Goal: Ask a question

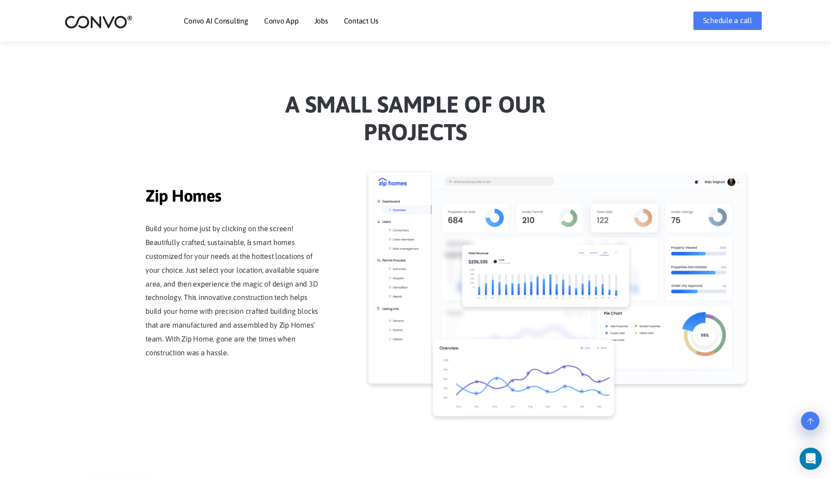
scroll to position [729, 0]
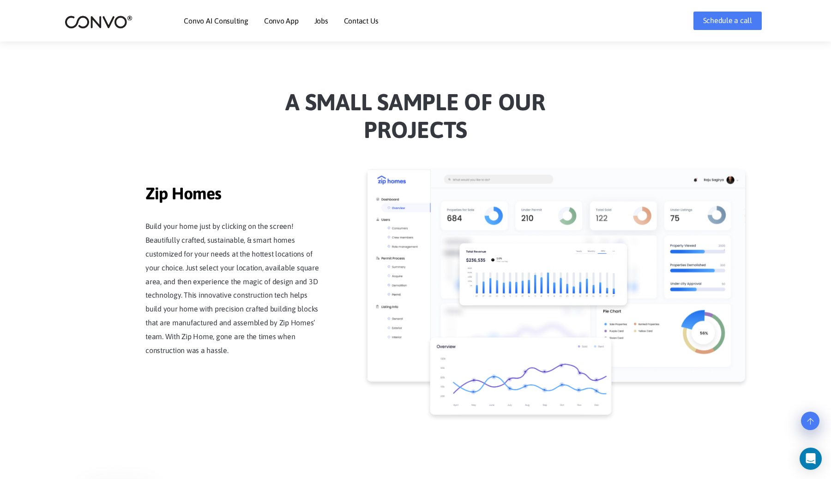
click at [445, 230] on img at bounding box center [556, 275] width 378 height 213
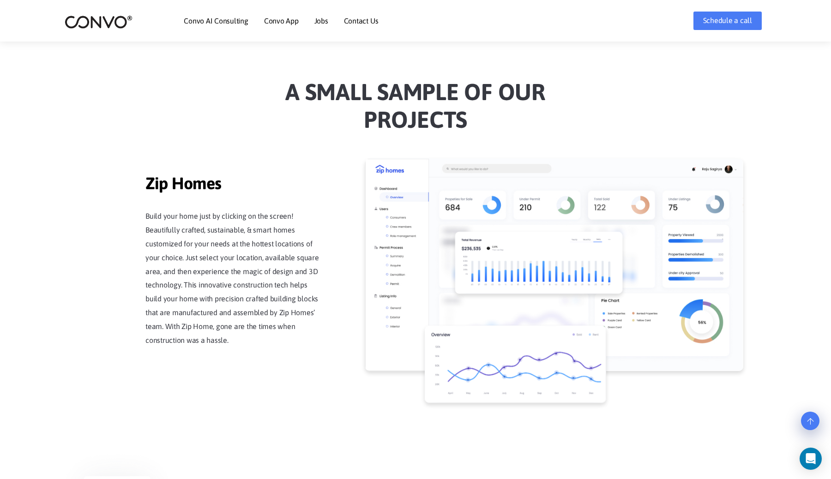
scroll to position [740, 0]
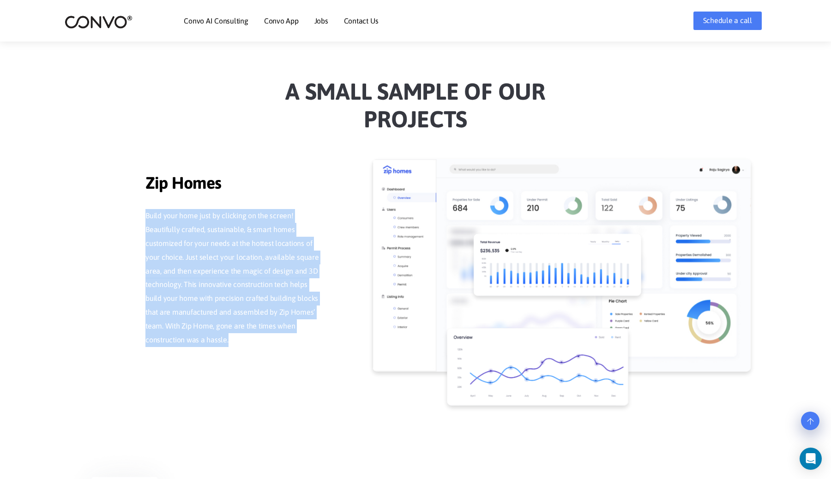
drag, startPoint x: 233, startPoint y: 332, endPoint x: 133, endPoint y: 204, distance: 162.2
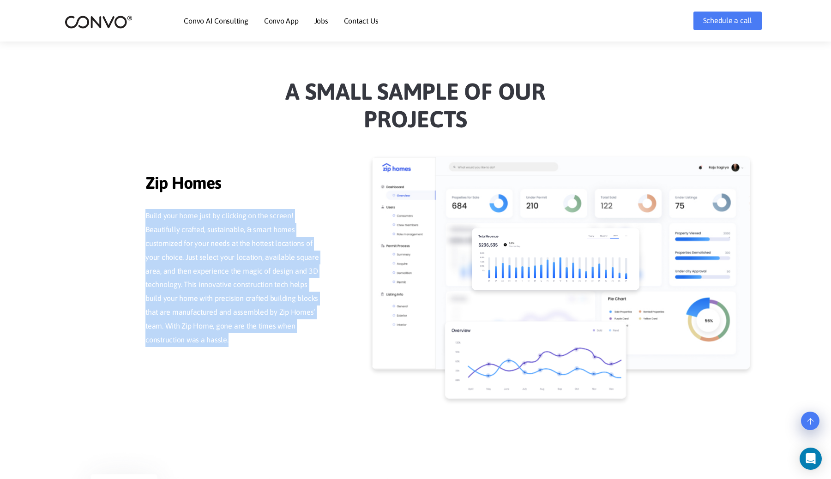
click at [172, 337] on p "Build your home just by clicking on the screen! Beautifully crafted, sustainabl…" at bounding box center [232, 278] width 175 height 138
click at [175, 308] on p "Build your home just by clicking on the screen! Beautifully crafted, sustainabl…" at bounding box center [232, 278] width 175 height 138
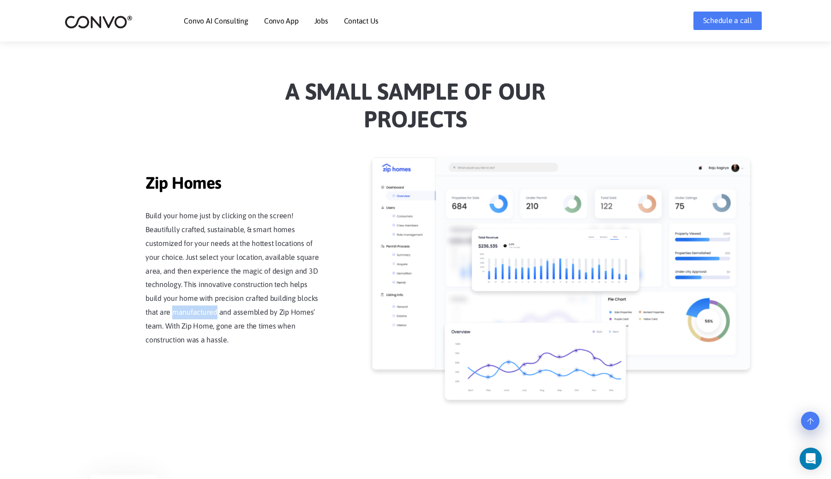
click at [175, 308] on p "Build your home just by clicking on the screen! Beautifully crafted, sustainabl…" at bounding box center [232, 278] width 175 height 138
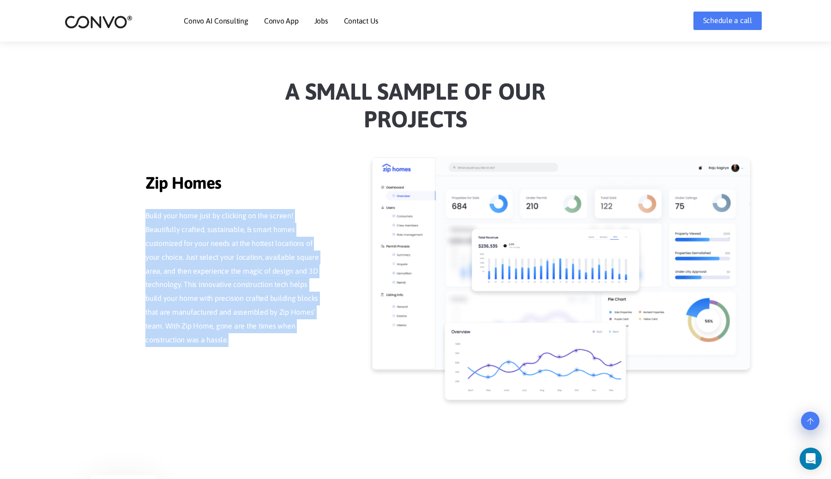
click at [175, 308] on p "Build your home just by clicking on the screen! Beautifully crafted, sustainabl…" at bounding box center [232, 278] width 175 height 138
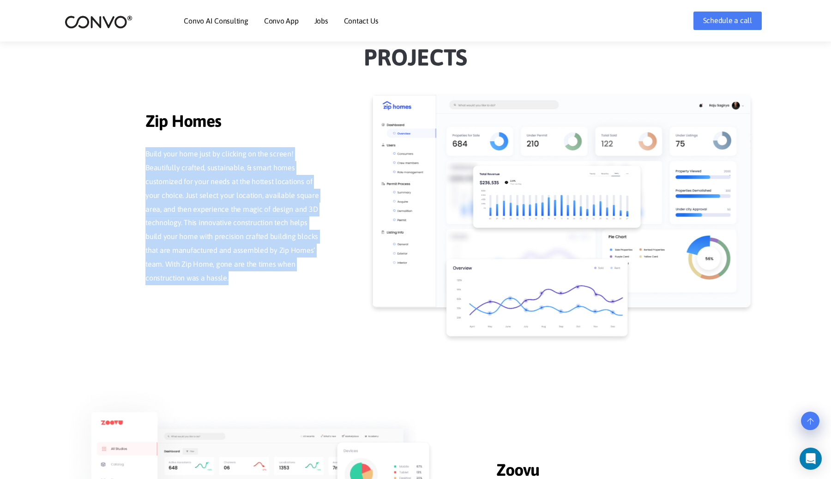
scroll to position [798, 0]
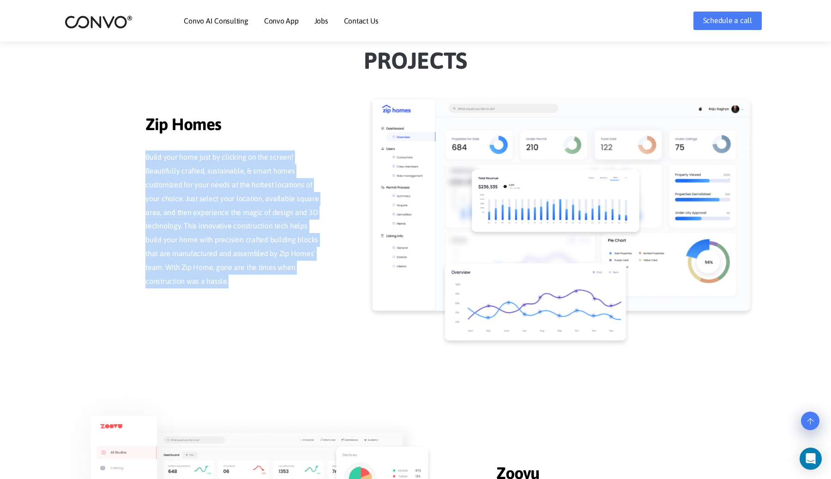
click at [190, 316] on div "Zip Homes Zip Homes Build your home just by clicking on the screen! Beautifully…" at bounding box center [415, 213] width 526 height 227
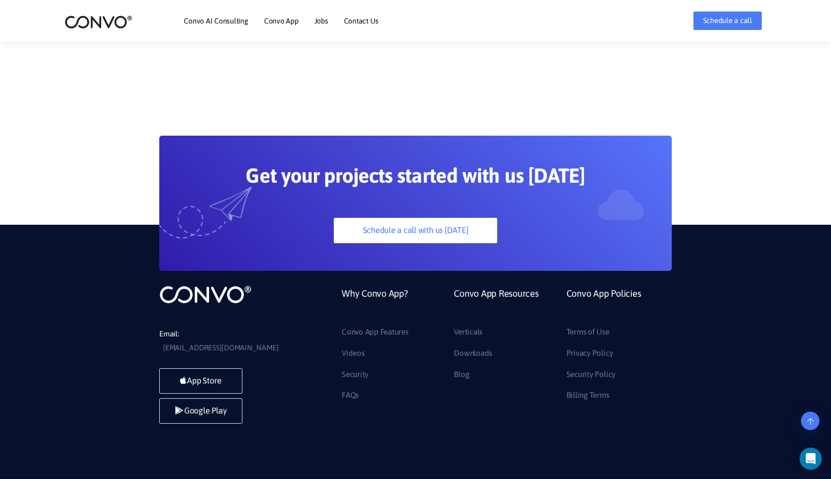
scroll to position [2535, 0]
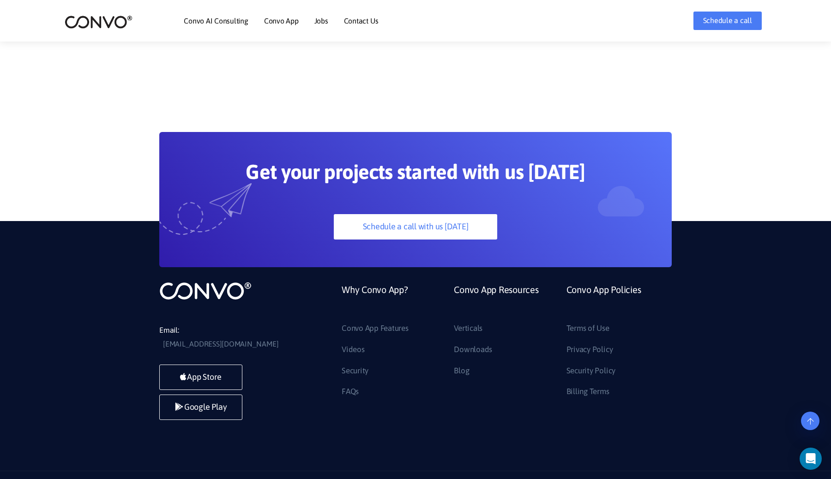
click at [812, 459] on icon "Open Intercom Messenger" at bounding box center [810, 459] width 11 height 12
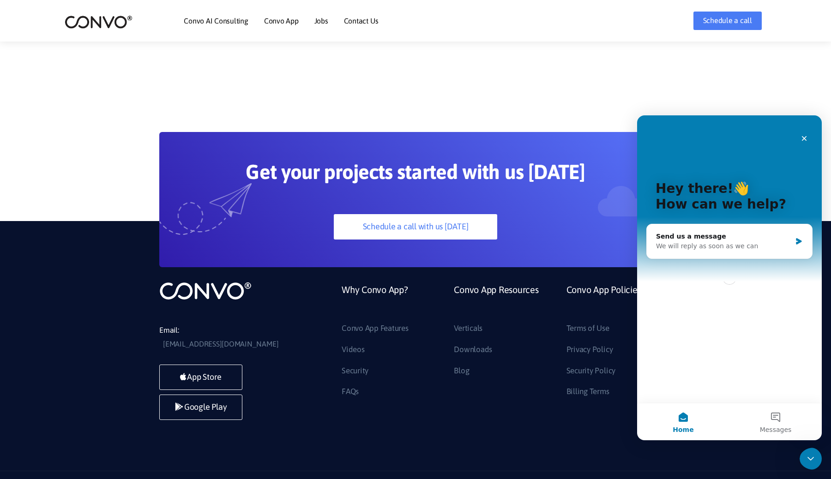
scroll to position [0, 0]
click at [721, 243] on div "We will reply as soon as we can" at bounding box center [723, 246] width 135 height 10
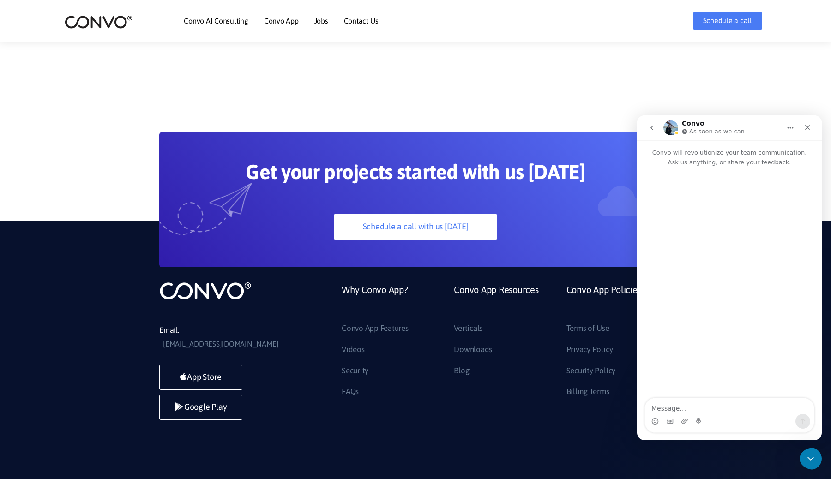
click at [656, 131] on button "go back" at bounding box center [652, 128] width 18 height 18
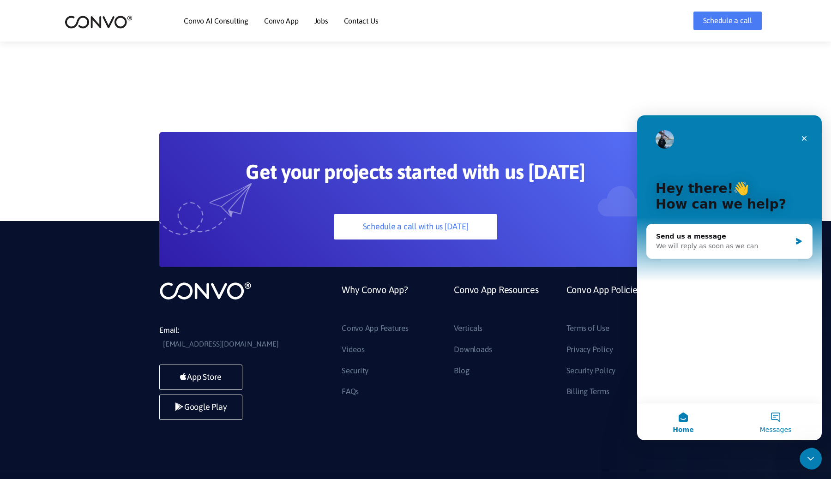
click at [774, 420] on button "Messages" at bounding box center [775, 421] width 92 height 37
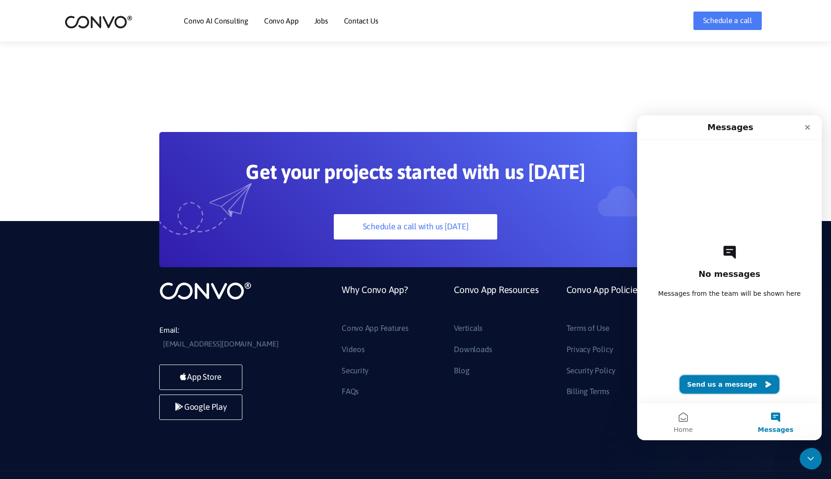
click at [727, 385] on button "Send us a message" at bounding box center [730, 384] width 100 height 18
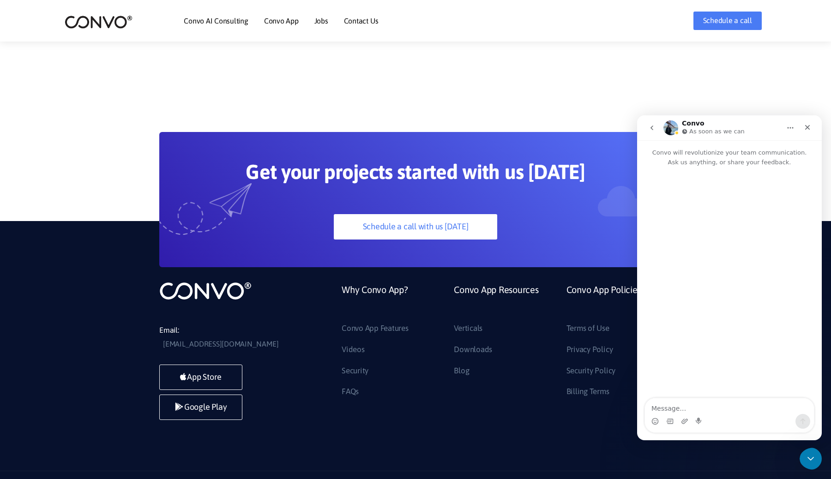
click at [695, 406] on textarea "Message…" at bounding box center [729, 406] width 169 height 16
click at [656, 129] on button "go back" at bounding box center [652, 128] width 18 height 18
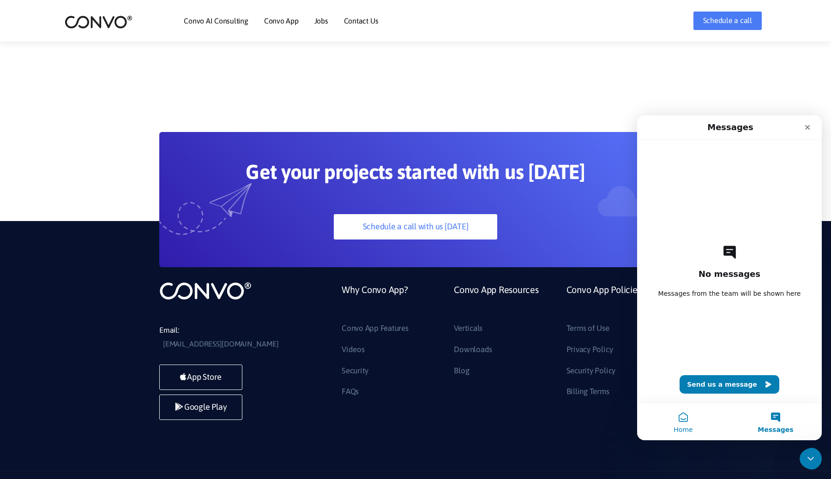
click at [680, 423] on button "Home" at bounding box center [683, 421] width 92 height 37
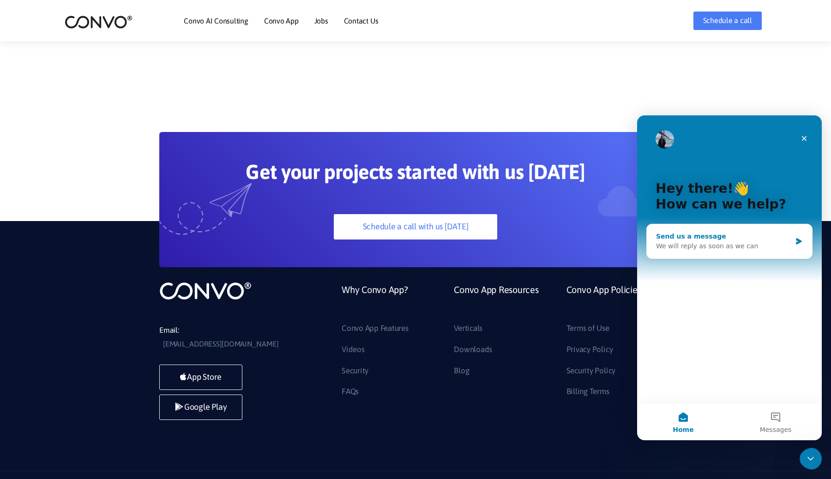
click at [693, 247] on div "We will reply as soon as we can" at bounding box center [723, 246] width 135 height 10
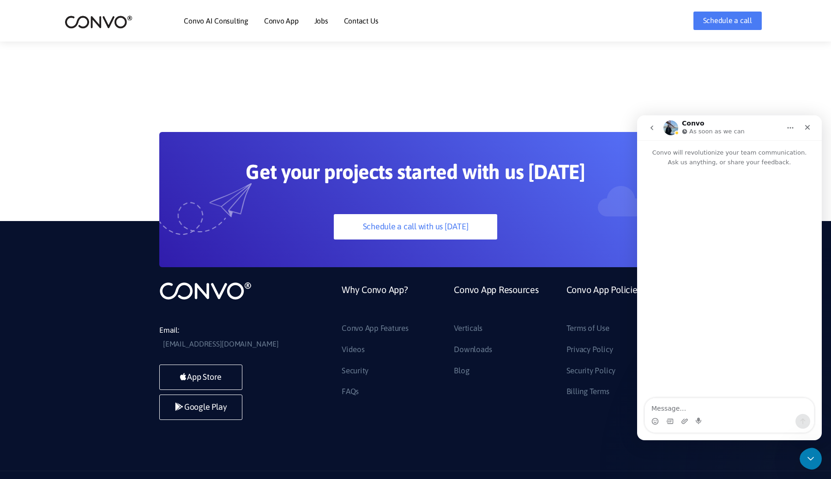
click at [791, 130] on icon "Home" at bounding box center [790, 127] width 7 height 7
click at [773, 152] on div "Expand window" at bounding box center [770, 151] width 51 height 10
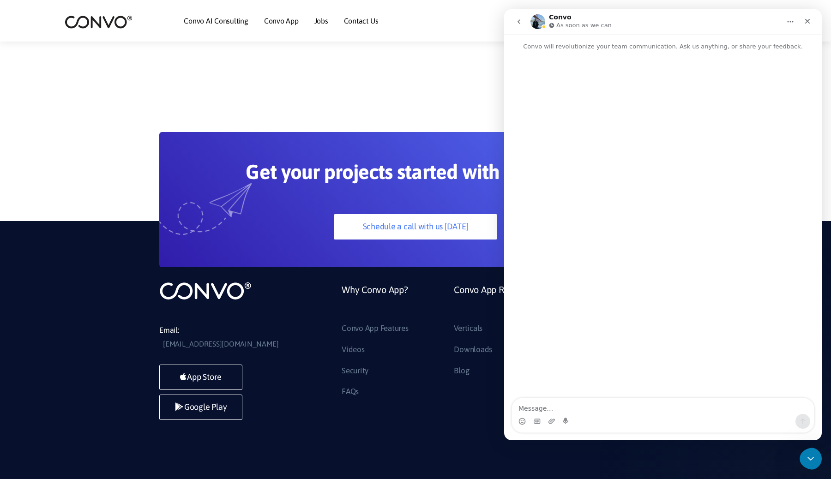
click at [793, 18] on icon "Home" at bounding box center [790, 21] width 7 height 7
click at [775, 42] on div "Collapse window" at bounding box center [768, 45] width 54 height 10
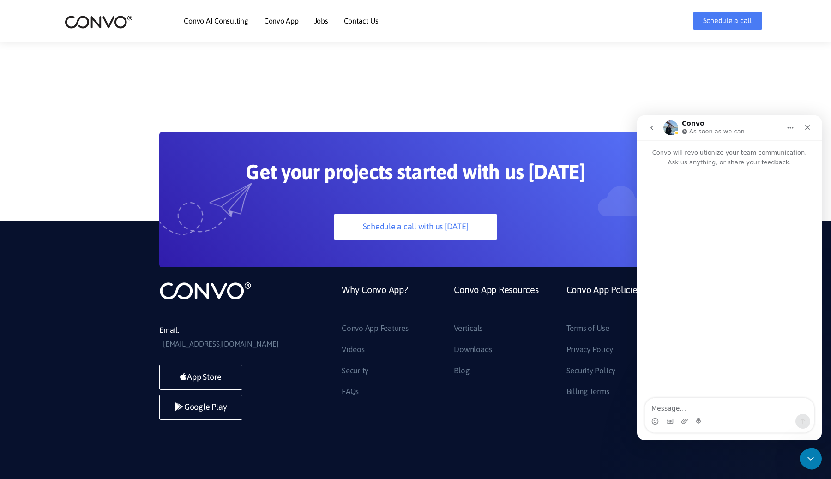
click at [653, 126] on icon "go back" at bounding box center [651, 127] width 7 height 7
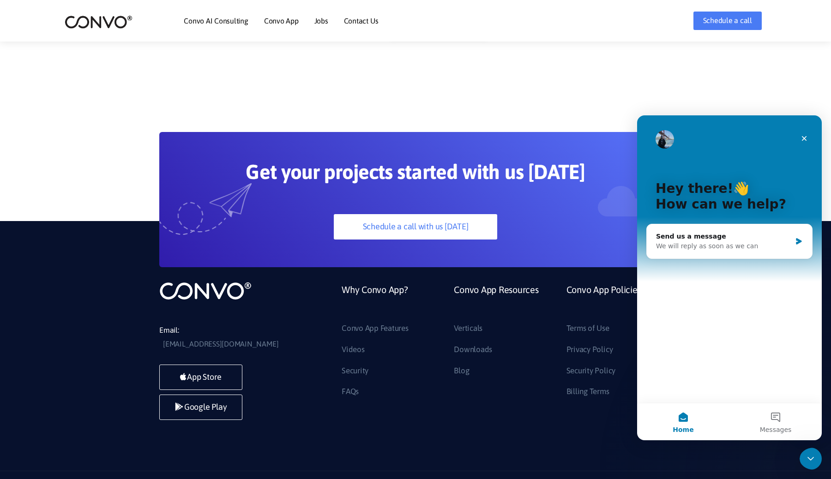
click at [716, 208] on p "How can we help?" at bounding box center [730, 205] width 148 height 16
click at [700, 191] on p "Hey there!👋" at bounding box center [730, 189] width 148 height 16
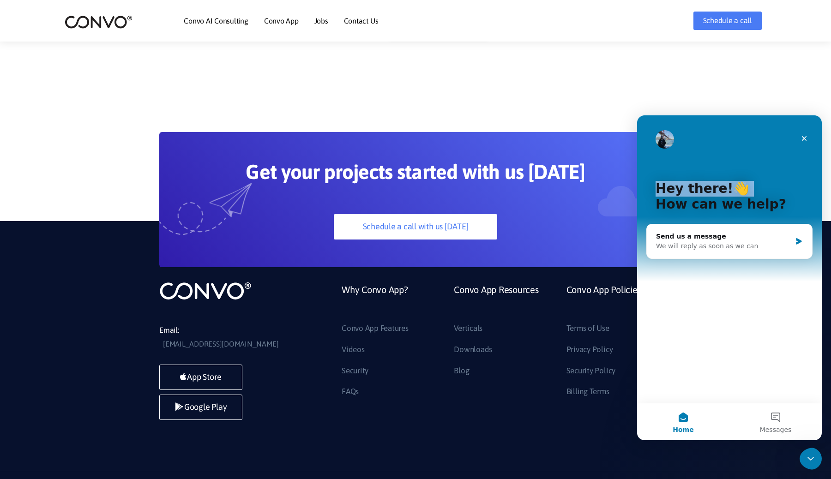
click at [700, 191] on p "Hey there!👋" at bounding box center [730, 189] width 148 height 16
click at [780, 421] on button "Messages" at bounding box center [775, 421] width 92 height 37
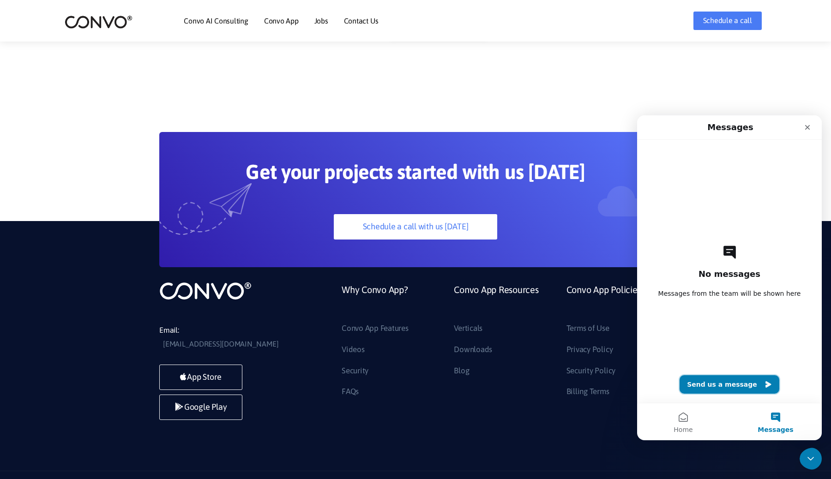
click at [730, 383] on button "Send us a message" at bounding box center [730, 384] width 100 height 18
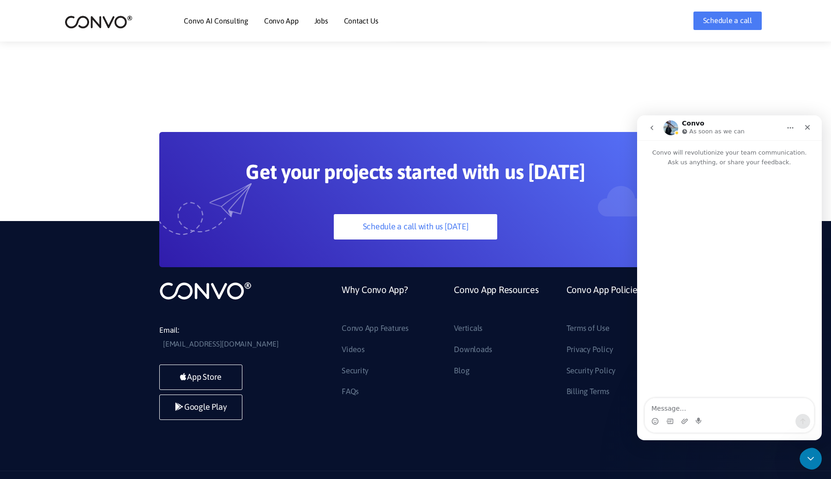
click at [701, 409] on textarea "Message…" at bounding box center [729, 406] width 169 height 16
type textarea "Hello, what is CONVO ?"
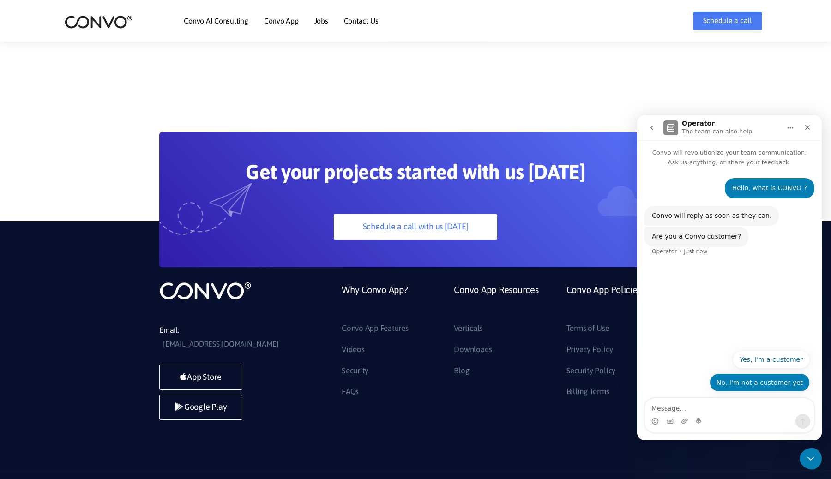
click at [788, 380] on button "No, I'm not a customer yet" at bounding box center [760, 382] width 100 height 18
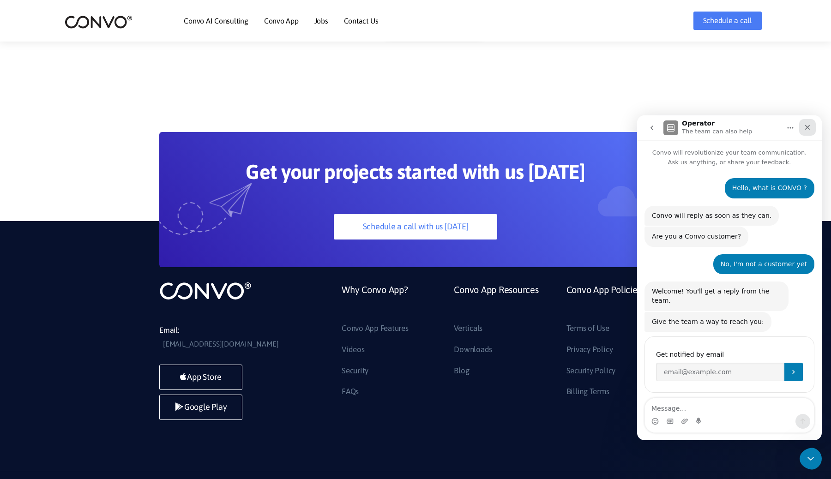
click at [810, 128] on icon "Close" at bounding box center [807, 127] width 7 height 7
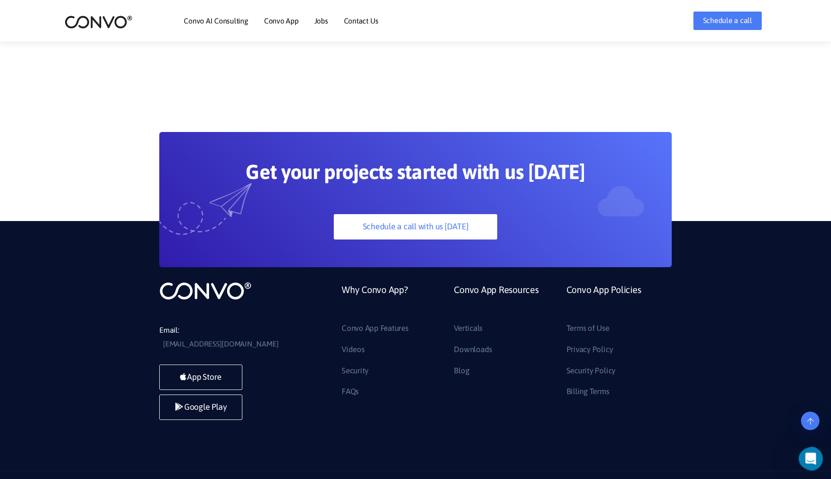
click at [809, 452] on icon "Open Intercom Messenger" at bounding box center [809, 457] width 15 height 15
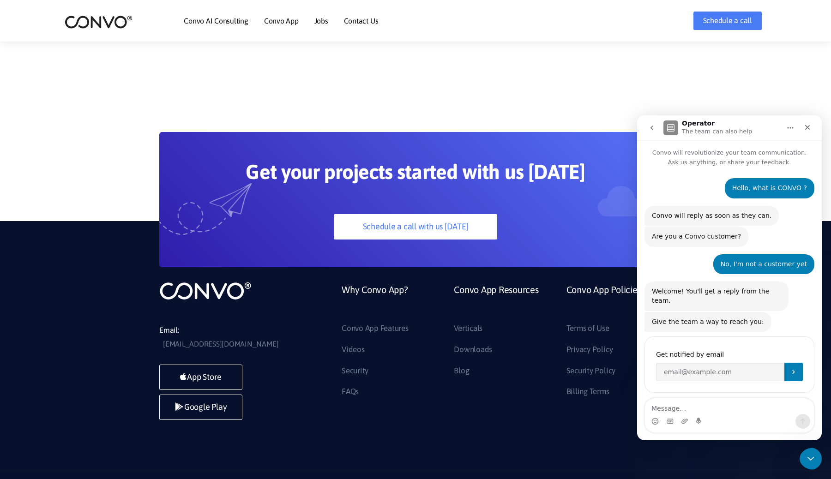
click at [795, 126] on button "Home" at bounding box center [791, 128] width 18 height 18
click at [691, 312] on div "Give the team a way to reach you: Operator • Just now" at bounding box center [707, 322] width 127 height 20
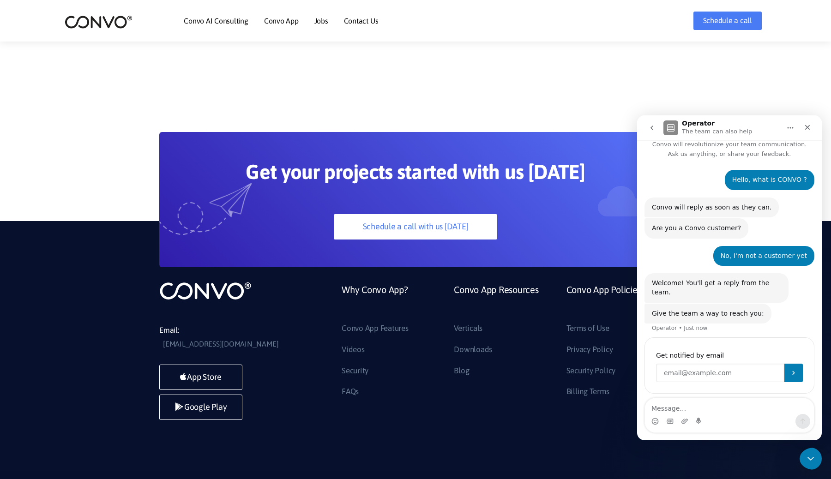
click at [690, 364] on input "Enter your email" at bounding box center [720, 373] width 128 height 18
click at [727, 334] on div "You'll be notified here and by SMS Get notified by email" at bounding box center [729, 371] width 170 height 75
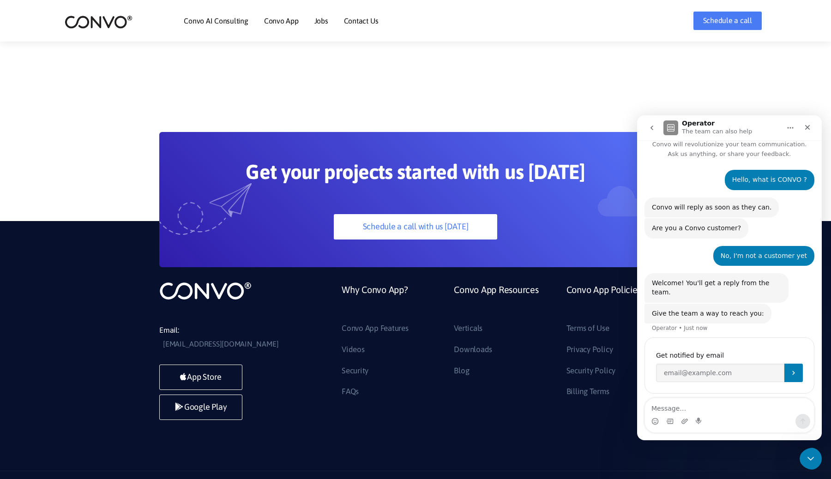
click at [655, 131] on icon "go back" at bounding box center [651, 127] width 7 height 7
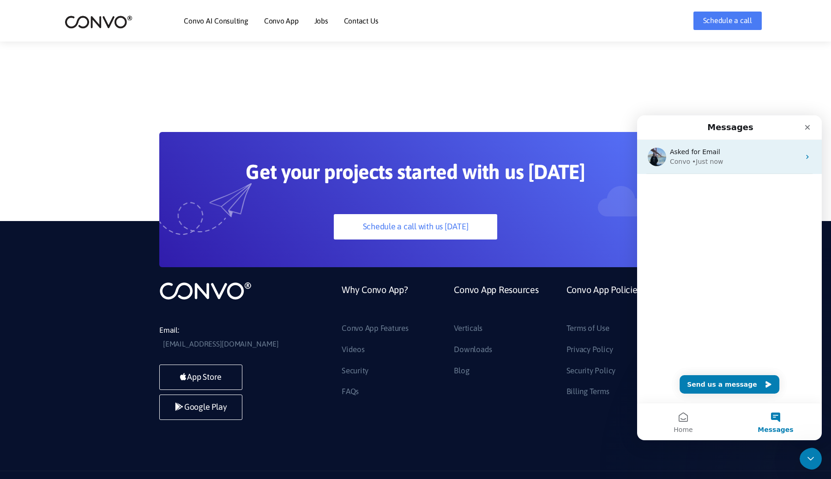
click at [801, 161] on div "Asked for Email Convo • Just now" at bounding box center [729, 157] width 185 height 34
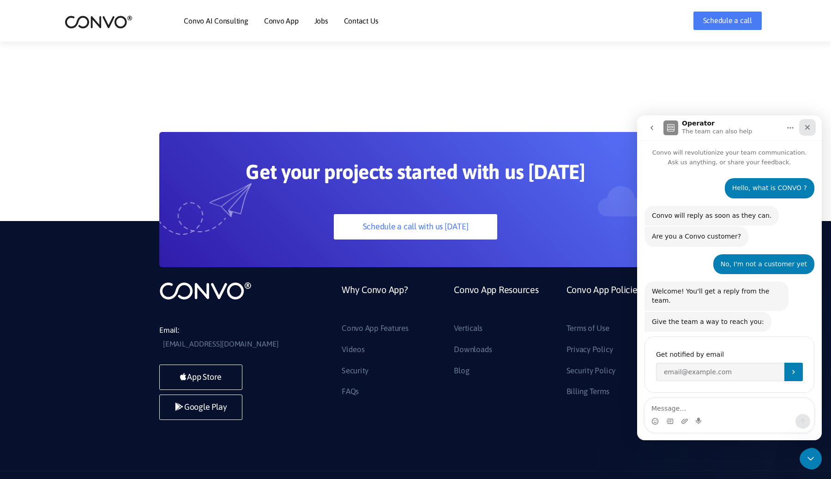
click at [809, 130] on icon "Close" at bounding box center [807, 127] width 7 height 7
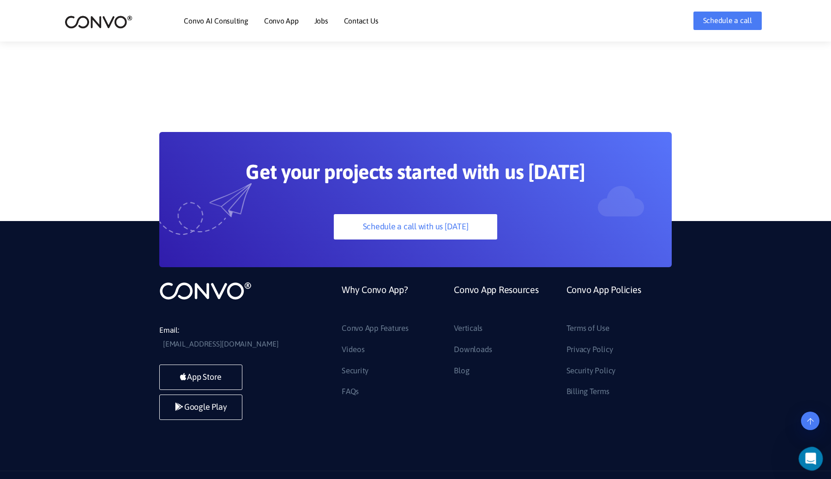
click at [809, 456] on icon "Open Intercom Messenger" at bounding box center [809, 457] width 15 height 15
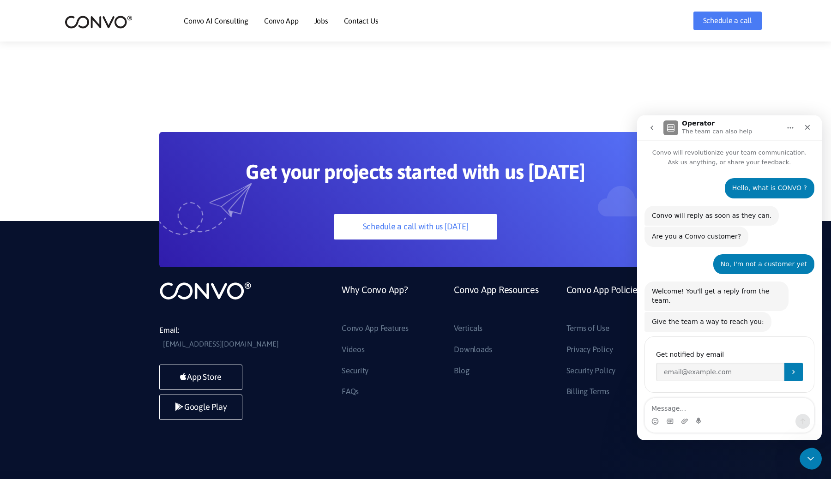
click at [812, 458] on icon "Close Intercom Messenger" at bounding box center [809, 457] width 11 height 11
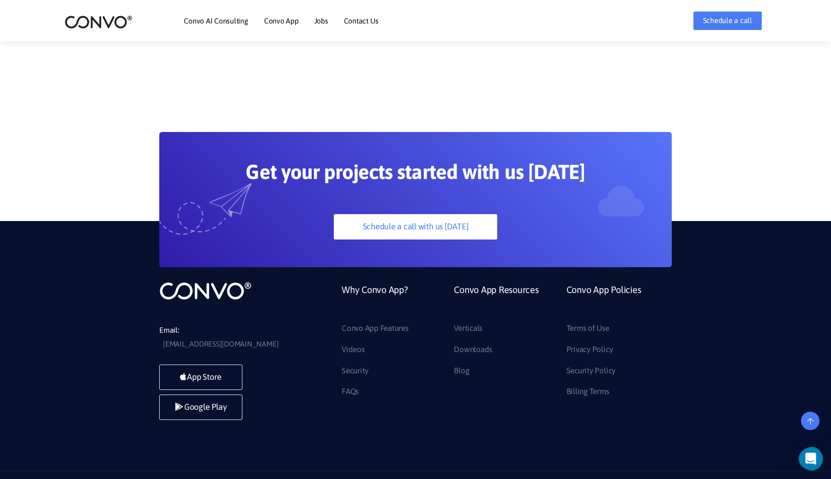
click at [813, 459] on icon "Open Intercom Messenger" at bounding box center [809, 457] width 15 height 15
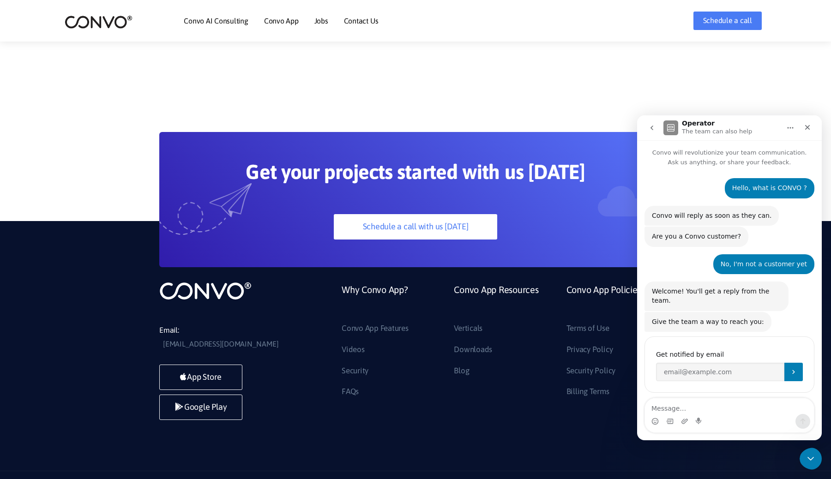
click at [653, 128] on icon "go back" at bounding box center [651, 127] width 7 height 7
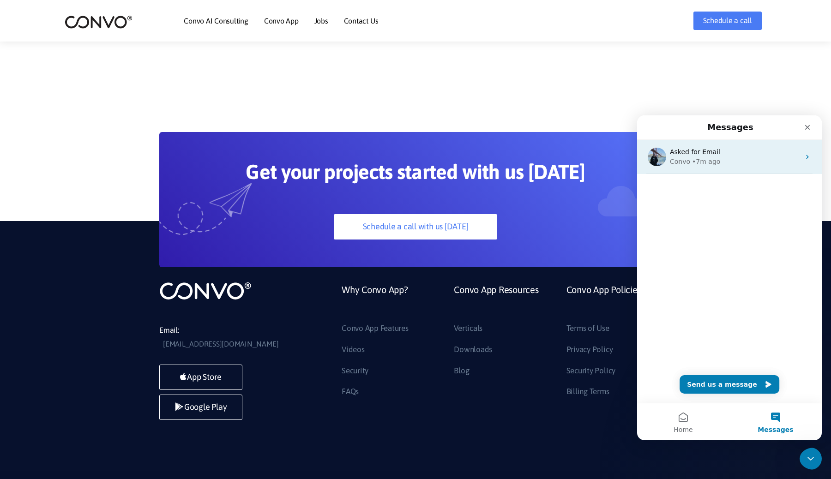
click at [728, 156] on div "Asked for Email" at bounding box center [735, 152] width 130 height 10
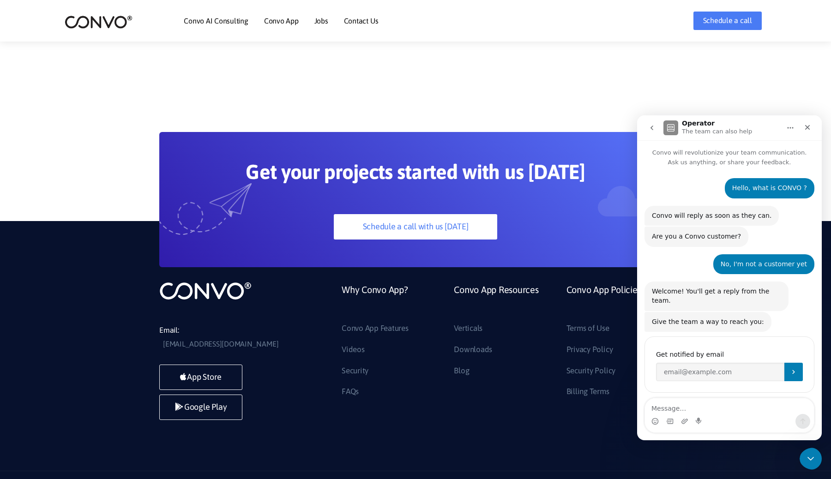
click at [653, 128] on icon "go back" at bounding box center [651, 127] width 7 height 7
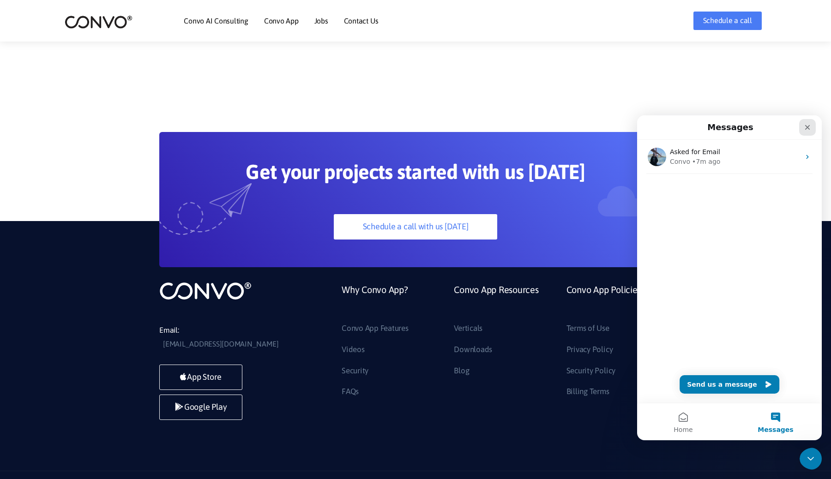
click at [807, 127] on icon "Close" at bounding box center [807, 127] width 7 height 7
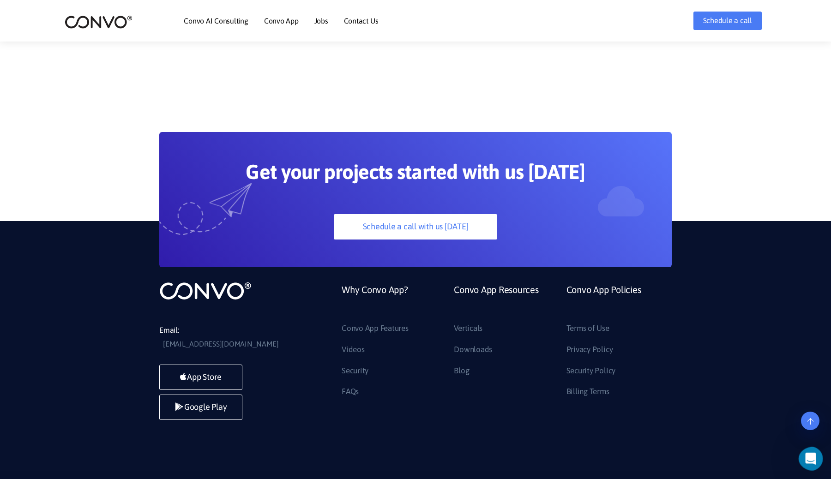
click at [810, 458] on icon "Open Intercom Messenger" at bounding box center [809, 457] width 15 height 15
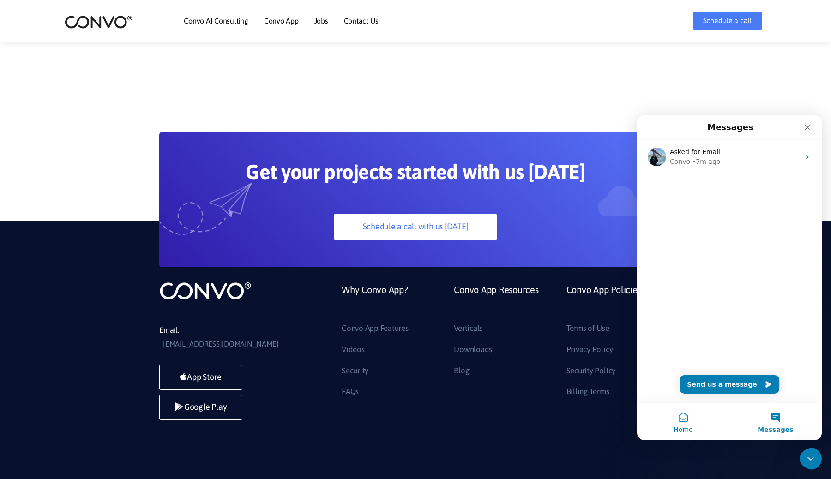
click at [678, 421] on button "Home" at bounding box center [683, 421] width 92 height 37
